Goal: Information Seeking & Learning: Learn about a topic

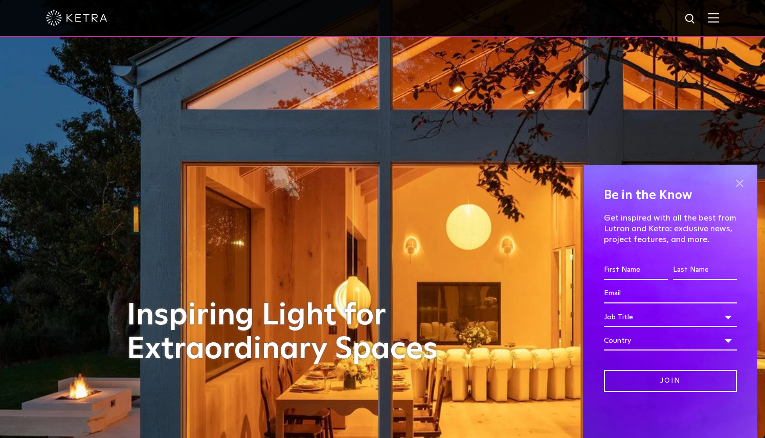
click at [741, 182] on span at bounding box center [739, 182] width 15 height 15
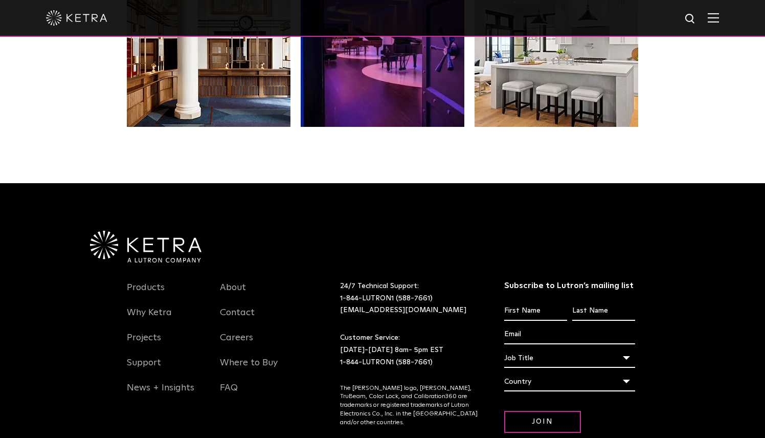
scroll to position [2105, 0]
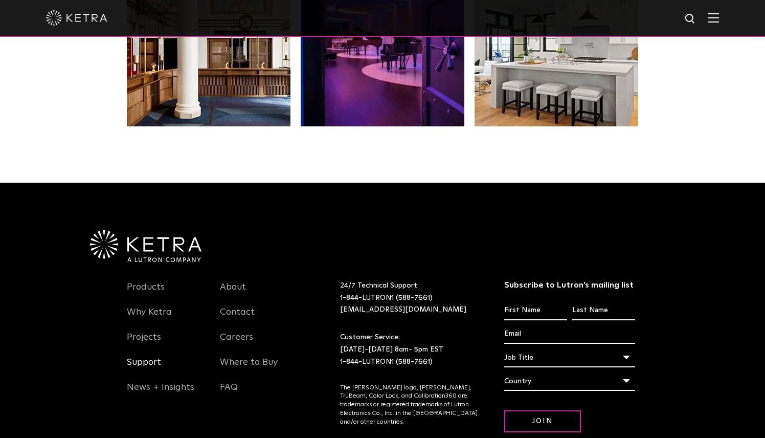
click at [140, 356] on link "Support" at bounding box center [144, 368] width 34 height 24
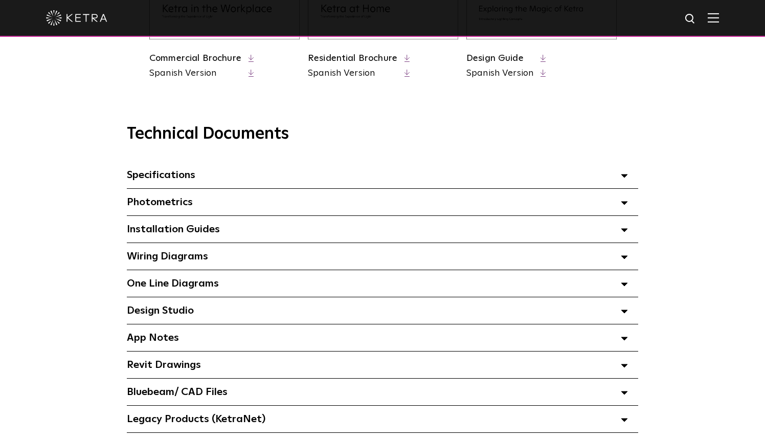
scroll to position [635, 0]
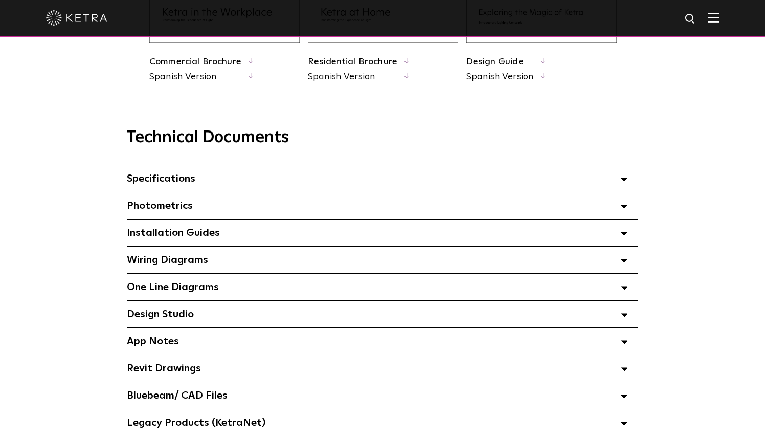
click at [624, 181] on span at bounding box center [624, 178] width 7 height 13
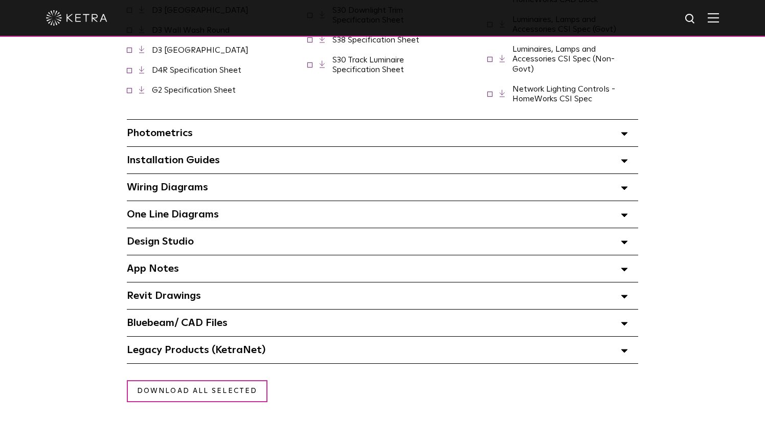
scroll to position [960, 0]
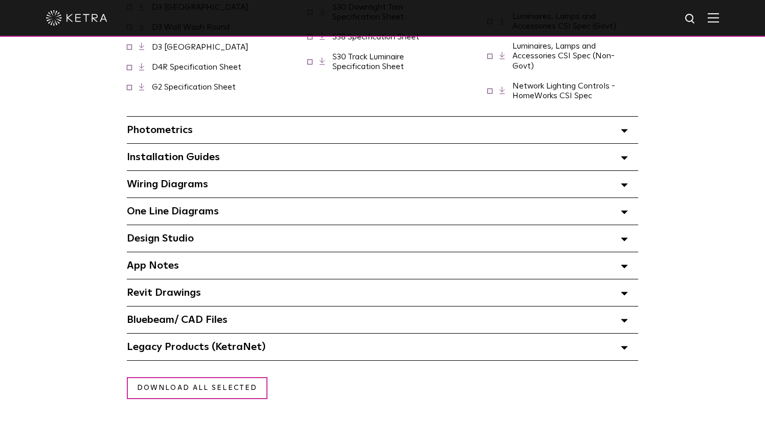
click at [625, 265] on polygon at bounding box center [624, 266] width 6 height 3
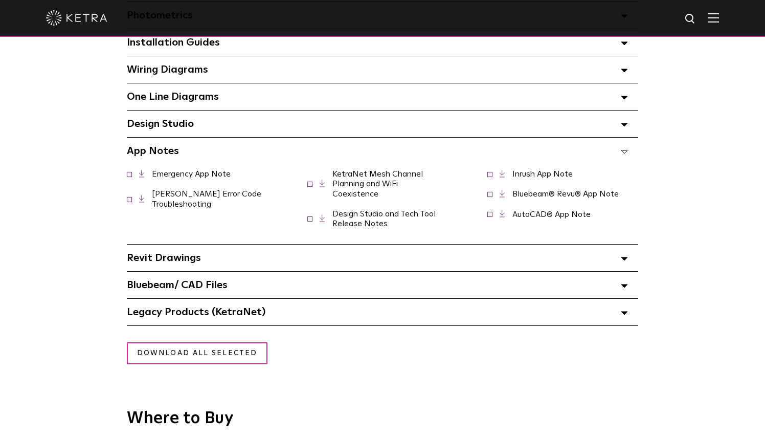
scroll to position [1077, 0]
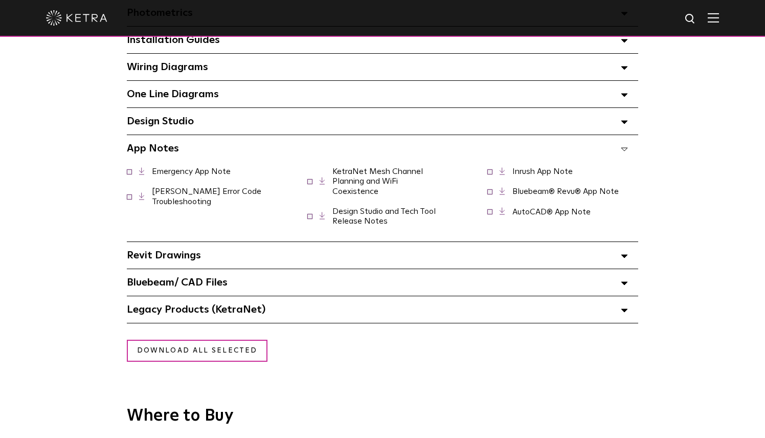
click at [366, 167] on link "KetraNet Mesh Channel Planning and WiFi Coexistence" at bounding box center [377, 181] width 91 height 28
